Goal: Navigation & Orientation: Find specific page/section

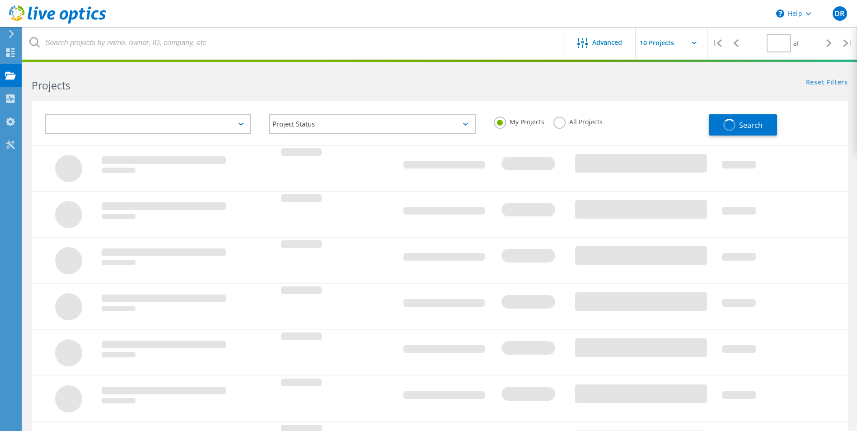
type input "1"
